Goal: Information Seeking & Learning: Learn about a topic

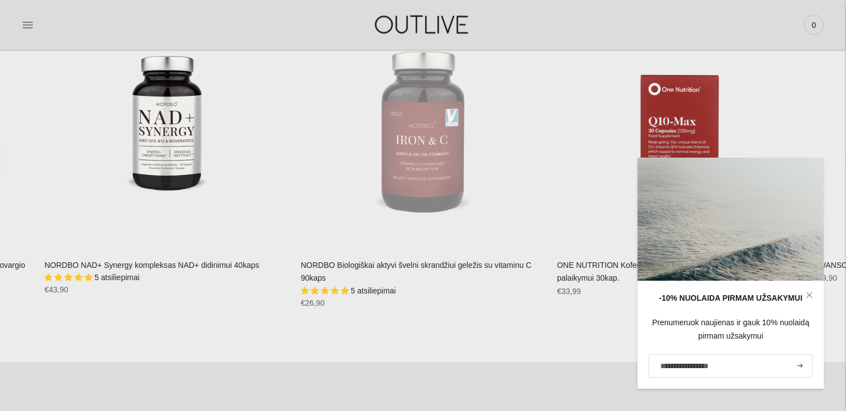
scroll to position [2114, 0]
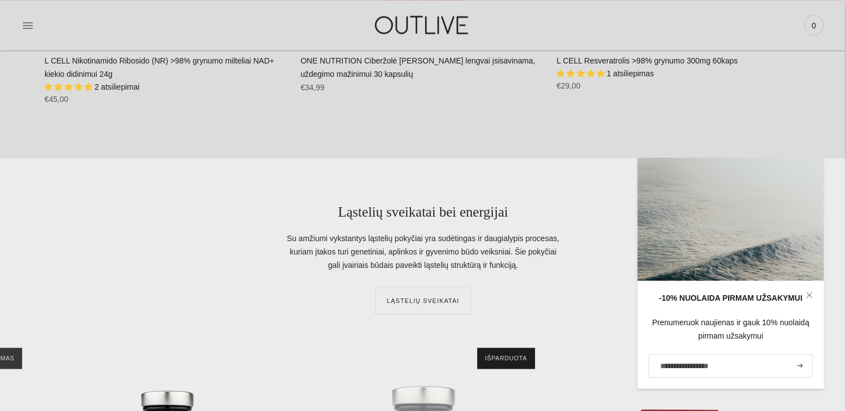
drag, startPoint x: 218, startPoint y: 1, endPoint x: 118, endPoint y: 288, distance: 304.0
click at [118, 288] on div "Ląstelių sveikatai bei energijai Su amžiumi vykstantys ląstelių pokyčiai yra su…" at bounding box center [423, 257] width 757 height 111
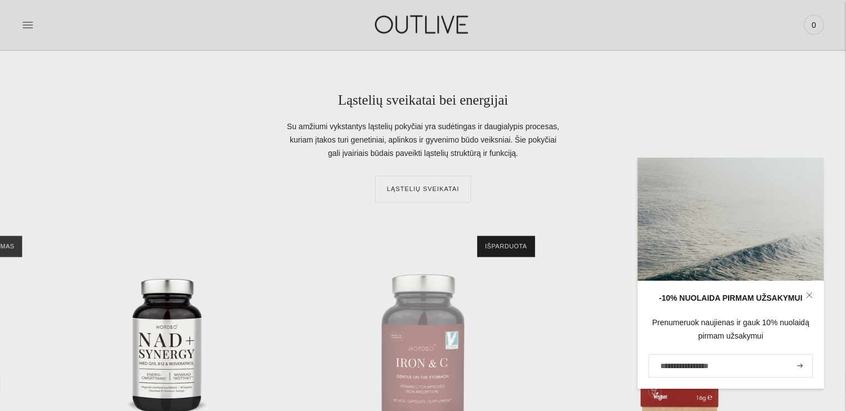
click at [808, 295] on icon at bounding box center [809, 294] width 7 height 7
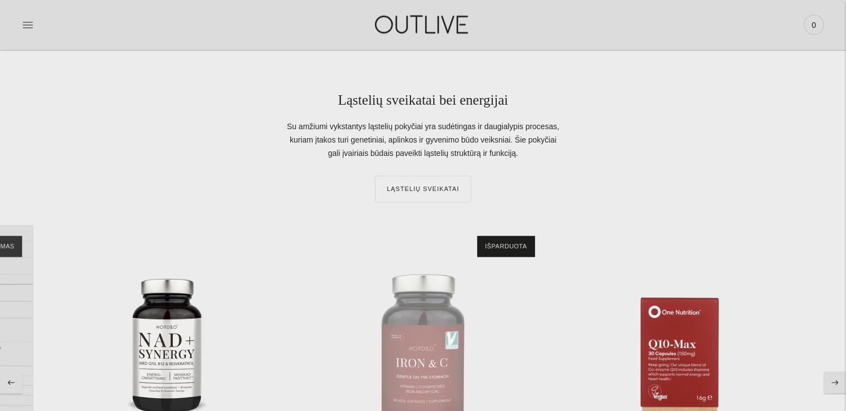
scroll to position [2448, 0]
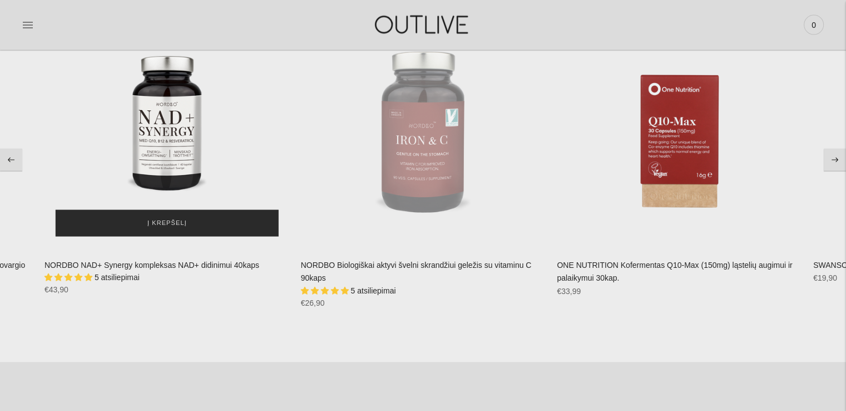
click at [145, 217] on button "Į krepšelį" at bounding box center [167, 223] width 223 height 27
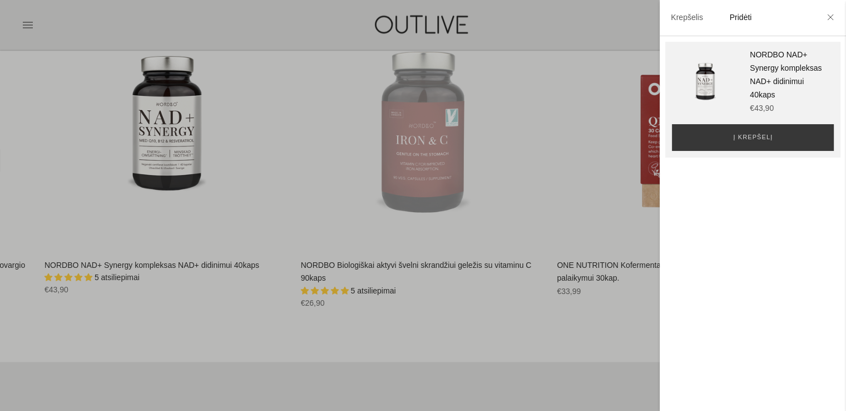
click at [164, 146] on div at bounding box center [423, 205] width 846 height 411
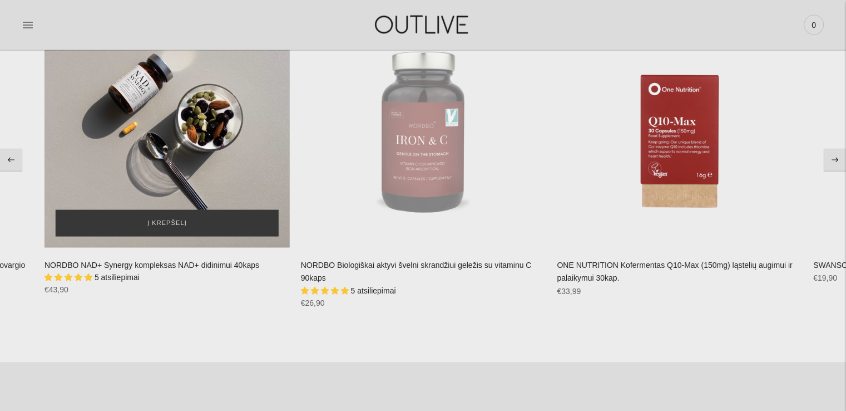
click at [172, 127] on div "NORDBO NAD+ Synergy kompleksas NAD+ didinimui 40kaps\a" at bounding box center [167, 124] width 245 height 245
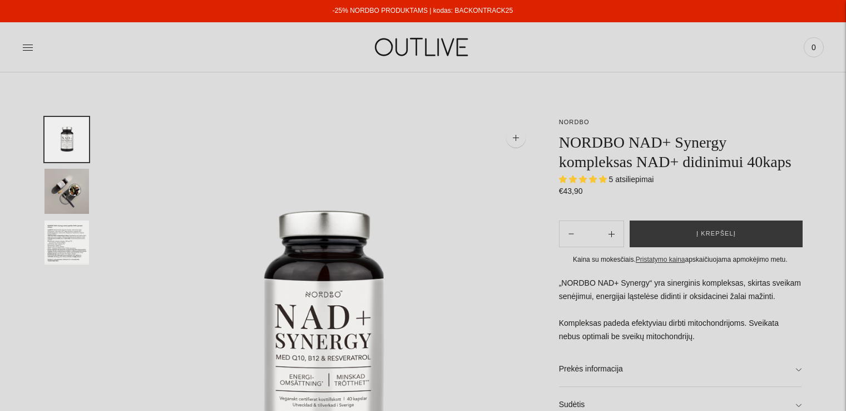
select select "**********"
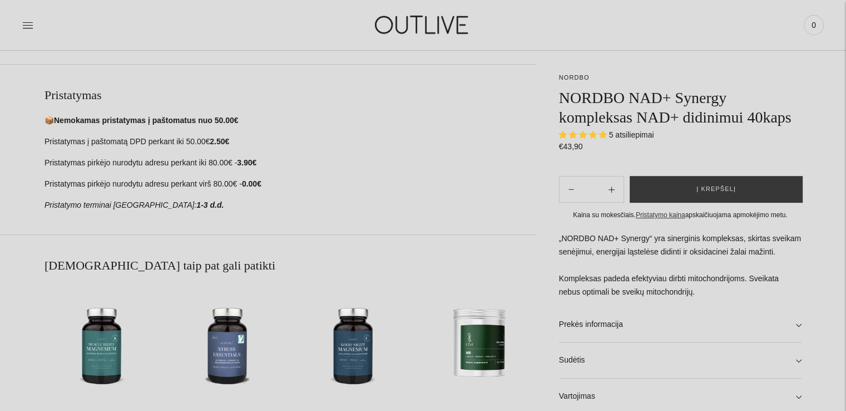
scroll to position [668, 0]
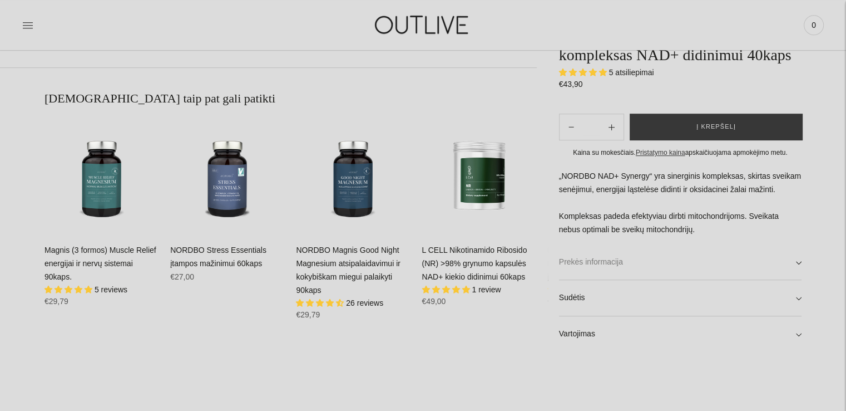
click at [797, 258] on link "Prekės informacija" at bounding box center [680, 262] width 243 height 36
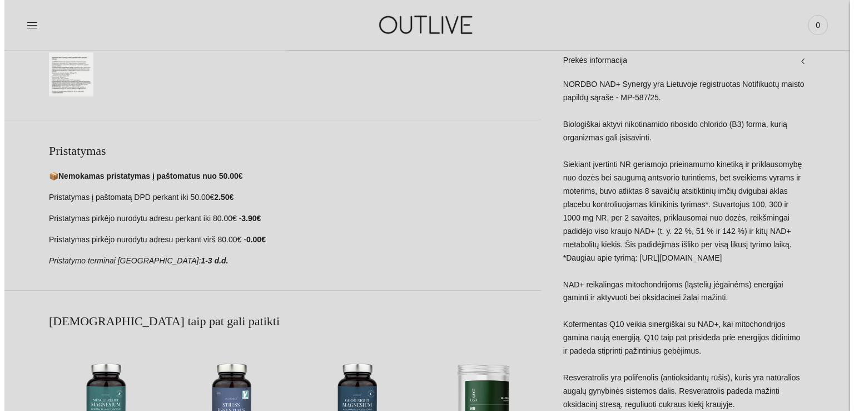
scroll to position [0, 0]
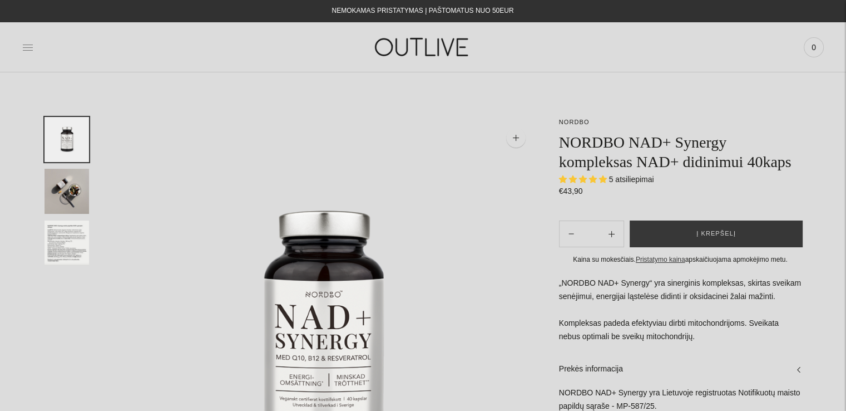
click at [27, 52] on icon at bounding box center [27, 47] width 11 height 11
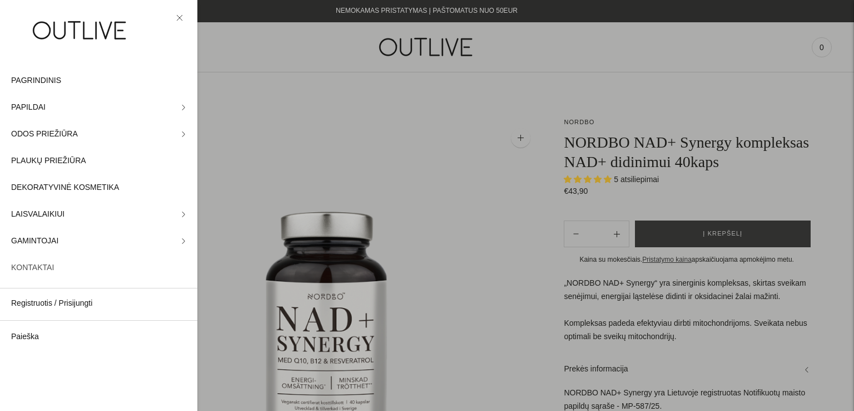
click at [22, 262] on span "KONTAKTAI" at bounding box center [32, 267] width 43 height 13
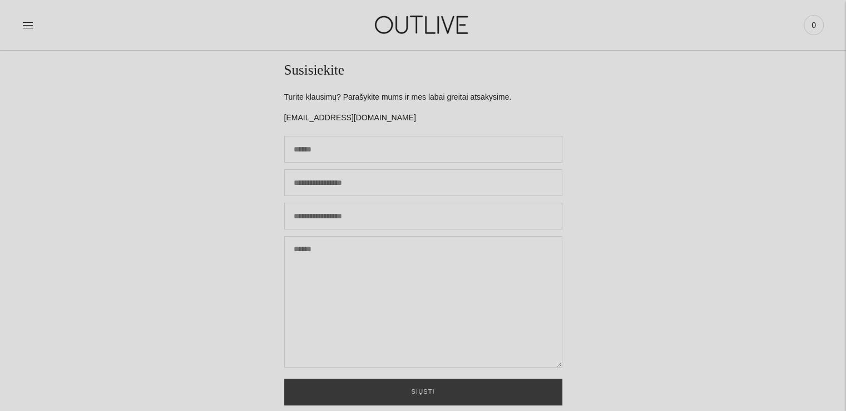
scroll to position [334, 0]
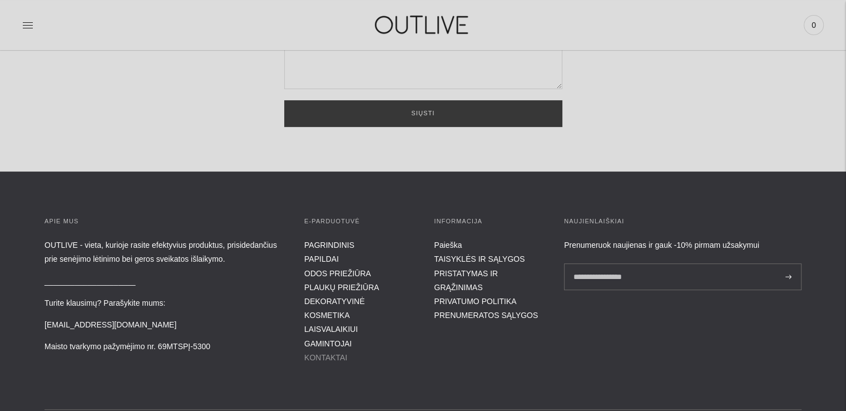
click at [327, 353] on link "KONTAKTAI" at bounding box center [325, 357] width 43 height 9
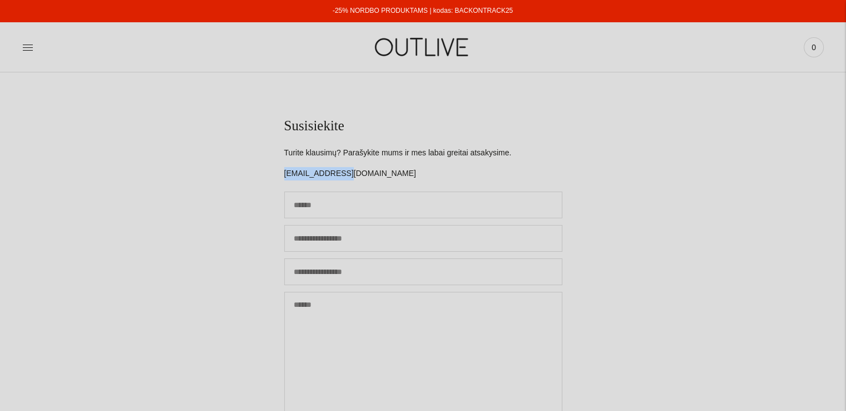
drag, startPoint x: 334, startPoint y: 174, endPoint x: 265, endPoint y: 168, distance: 69.2
click at [265, 168] on section "Susisiekite Turite klausimų? Parašykite mums ir mes labai greitai atsakysime. i…" at bounding box center [423, 288] width 846 height 433
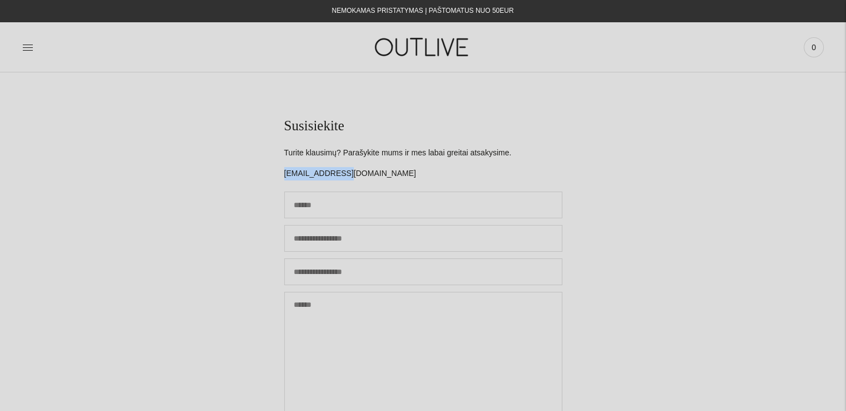
copy p "[EMAIL_ADDRESS][DOMAIN_NAME]"
click at [30, 43] on icon at bounding box center [27, 47] width 11 height 11
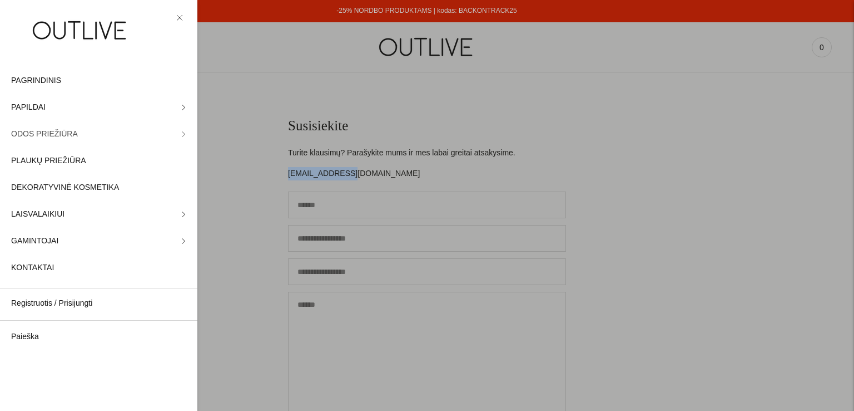
click at [31, 136] on span "ODOS PRIEŽIŪRA" at bounding box center [44, 133] width 67 height 13
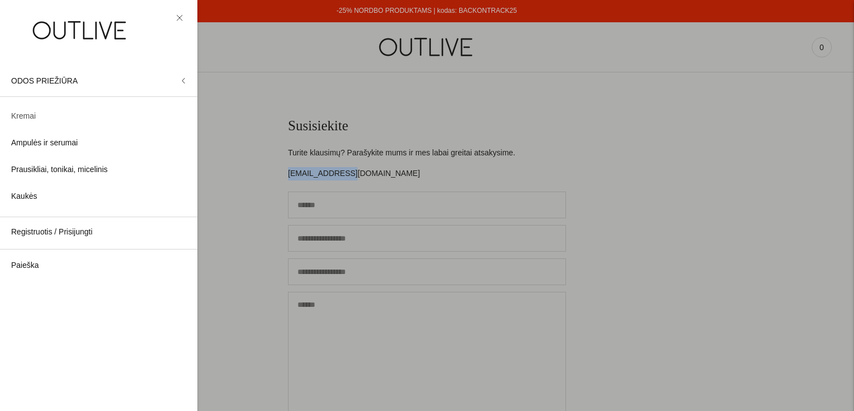
click at [22, 116] on span "Kremai" at bounding box center [23, 116] width 24 height 13
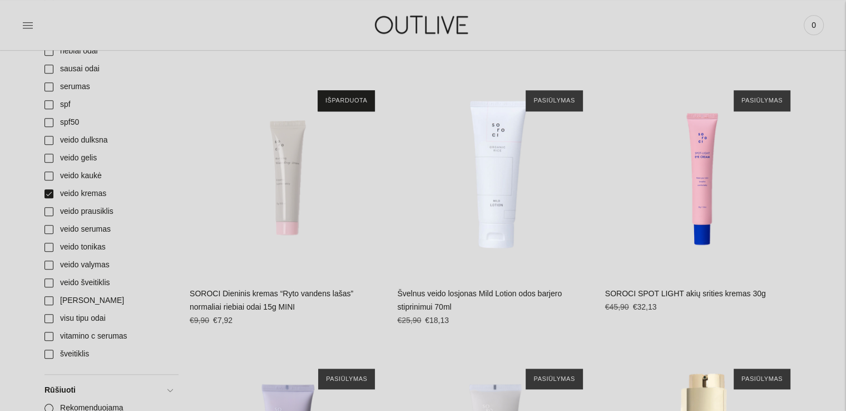
scroll to position [779, 0]
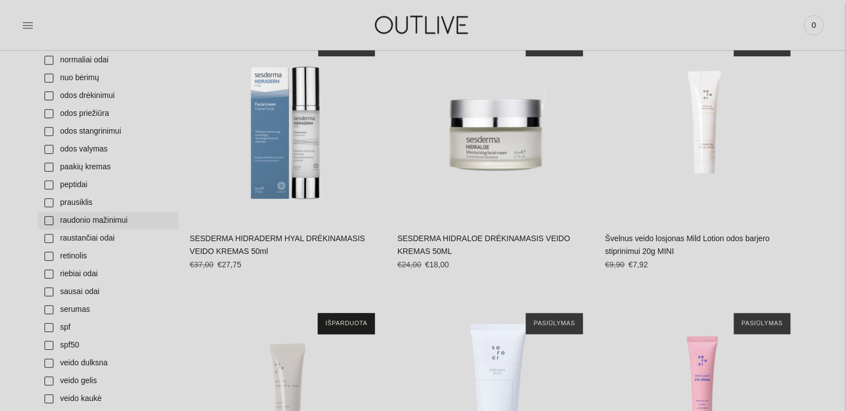
click at [120, 217] on link "raudonio mažinimui" at bounding box center [108, 220] width 141 height 18
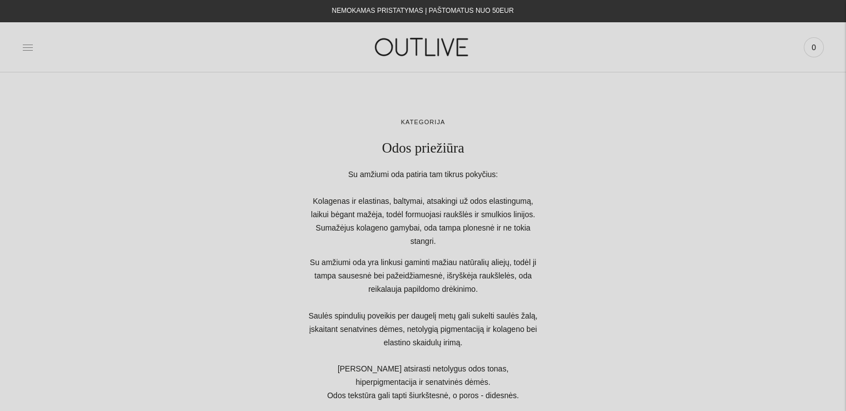
click at [23, 47] on icon at bounding box center [27, 47] width 11 height 11
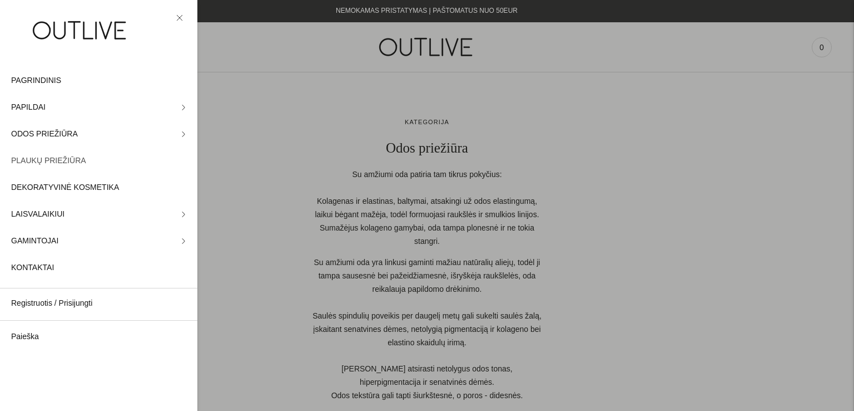
click at [45, 161] on span "PLAUKŲ PRIEŽIŪRA" at bounding box center [48, 160] width 75 height 13
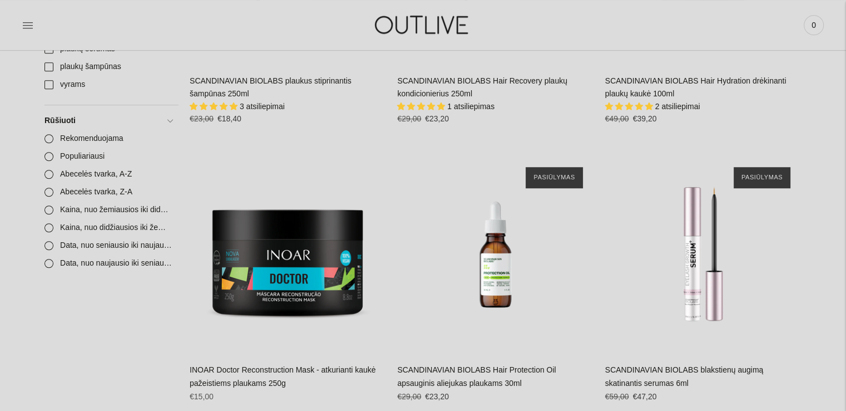
scroll to position [1057, 0]
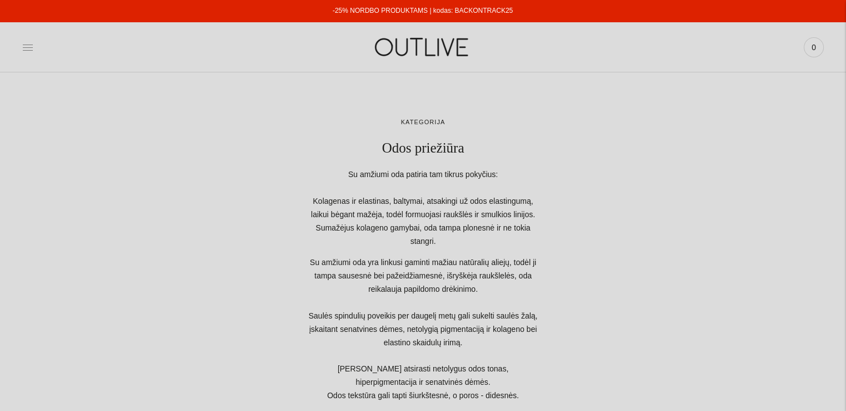
click at [27, 44] on icon at bounding box center [27, 47] width 11 height 11
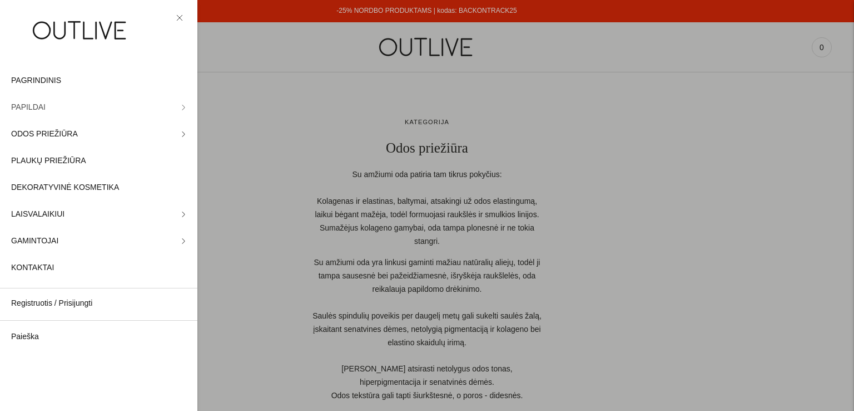
click at [31, 103] on span "PAPILDAI" at bounding box center [28, 107] width 34 height 13
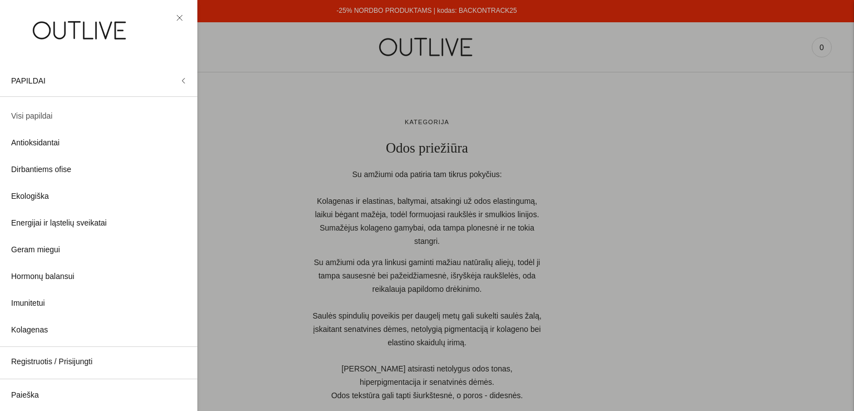
click at [41, 118] on span "Visi papildai" at bounding box center [31, 116] width 41 height 13
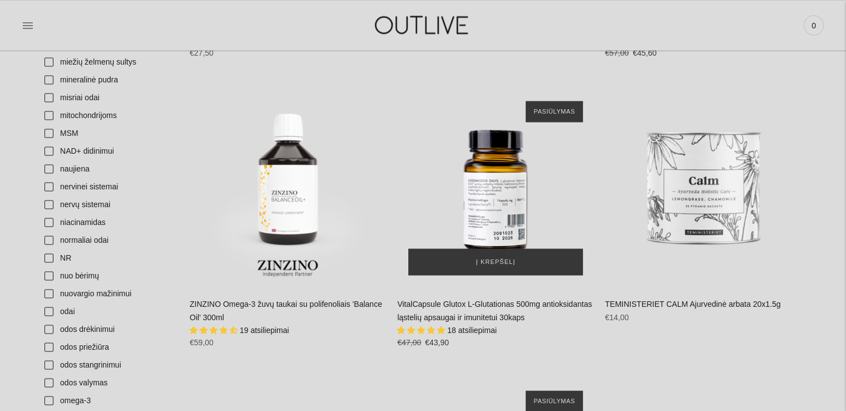
scroll to position [2448, 0]
